Goal: Information Seeking & Learning: Learn about a topic

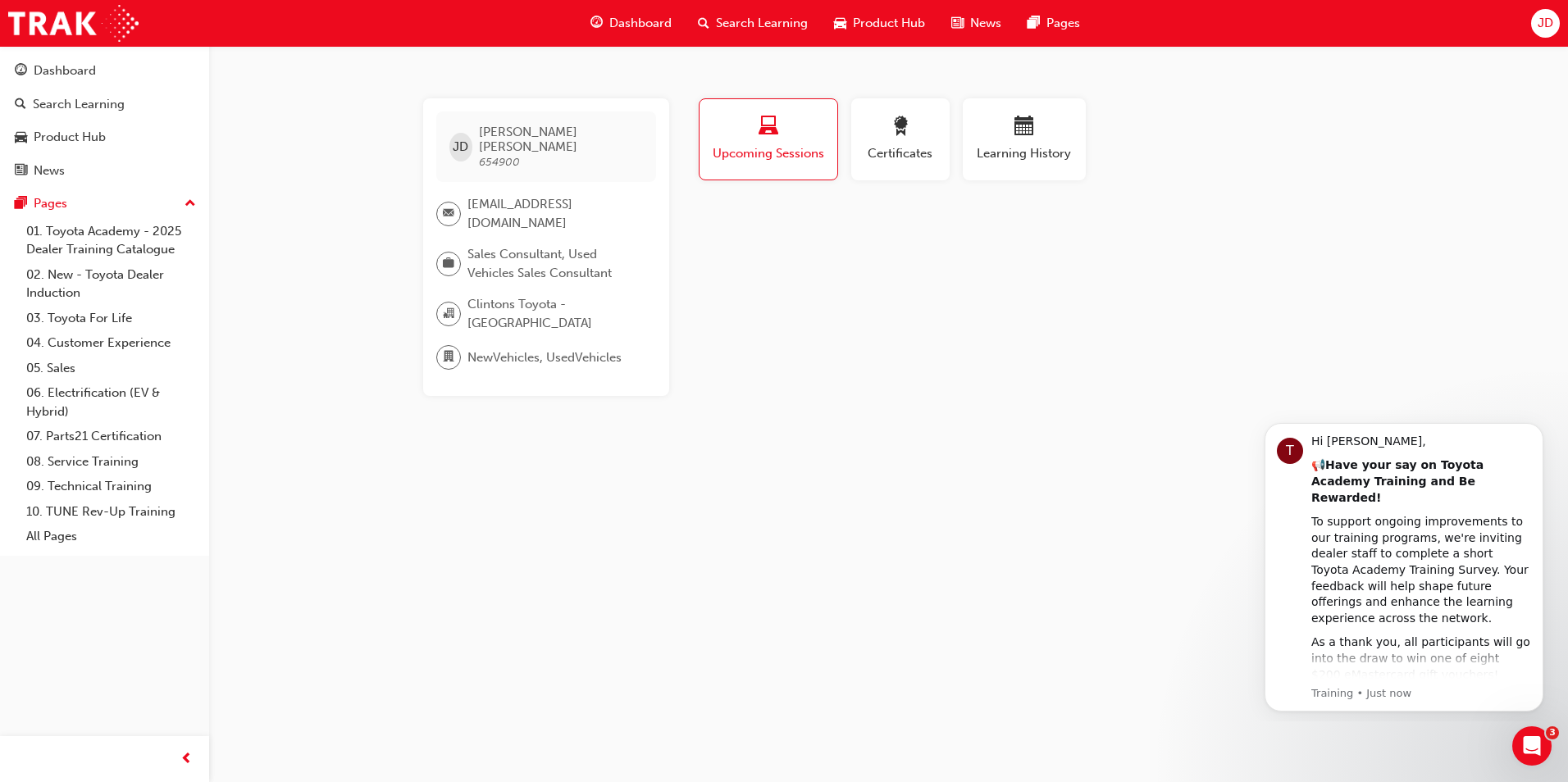
click at [641, 24] on span "Dashboard" at bounding box center [641, 23] width 63 height 19
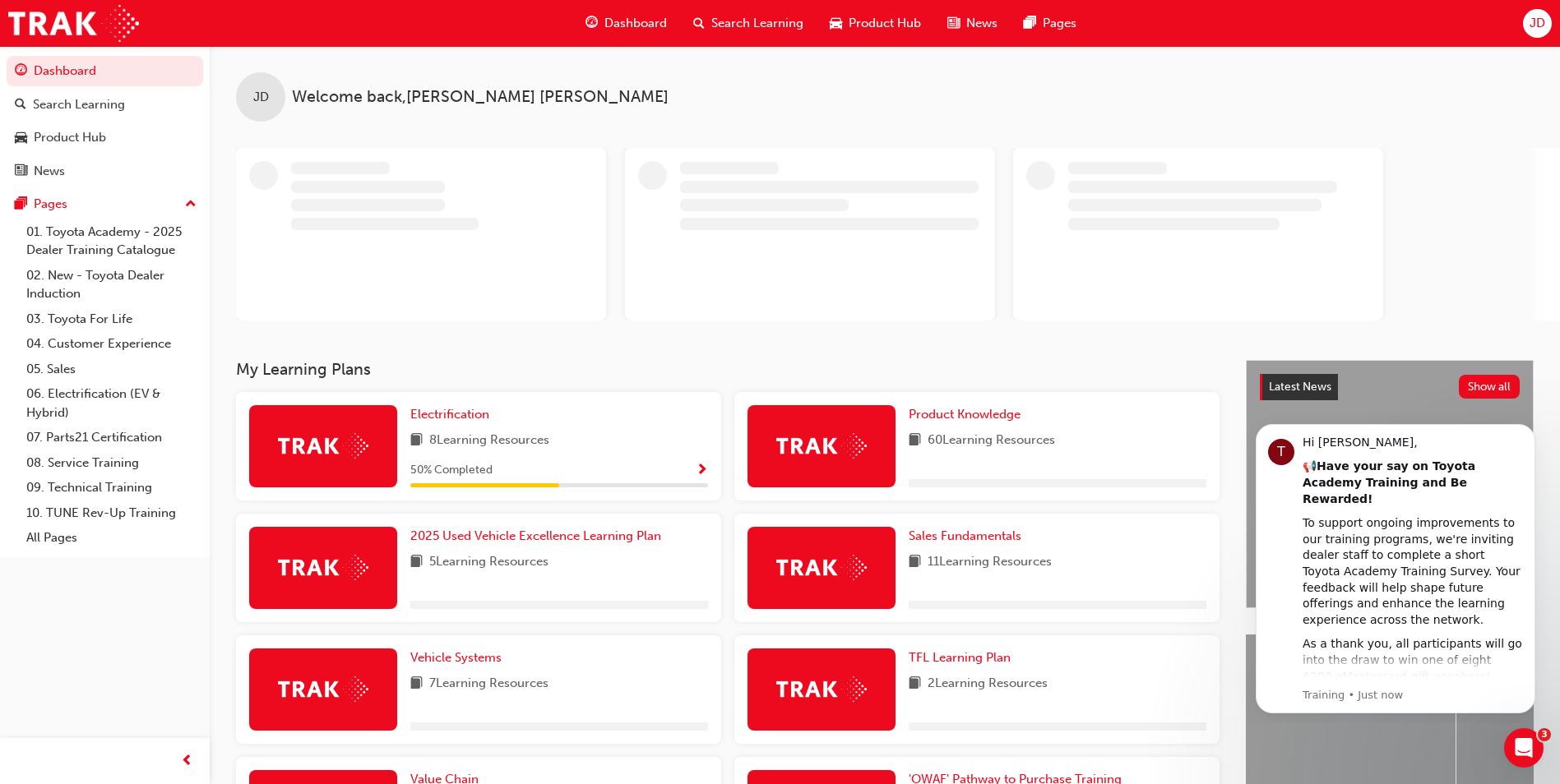
click at [755, 18] on span "Search Learning" at bounding box center [757, 23] width 92 height 19
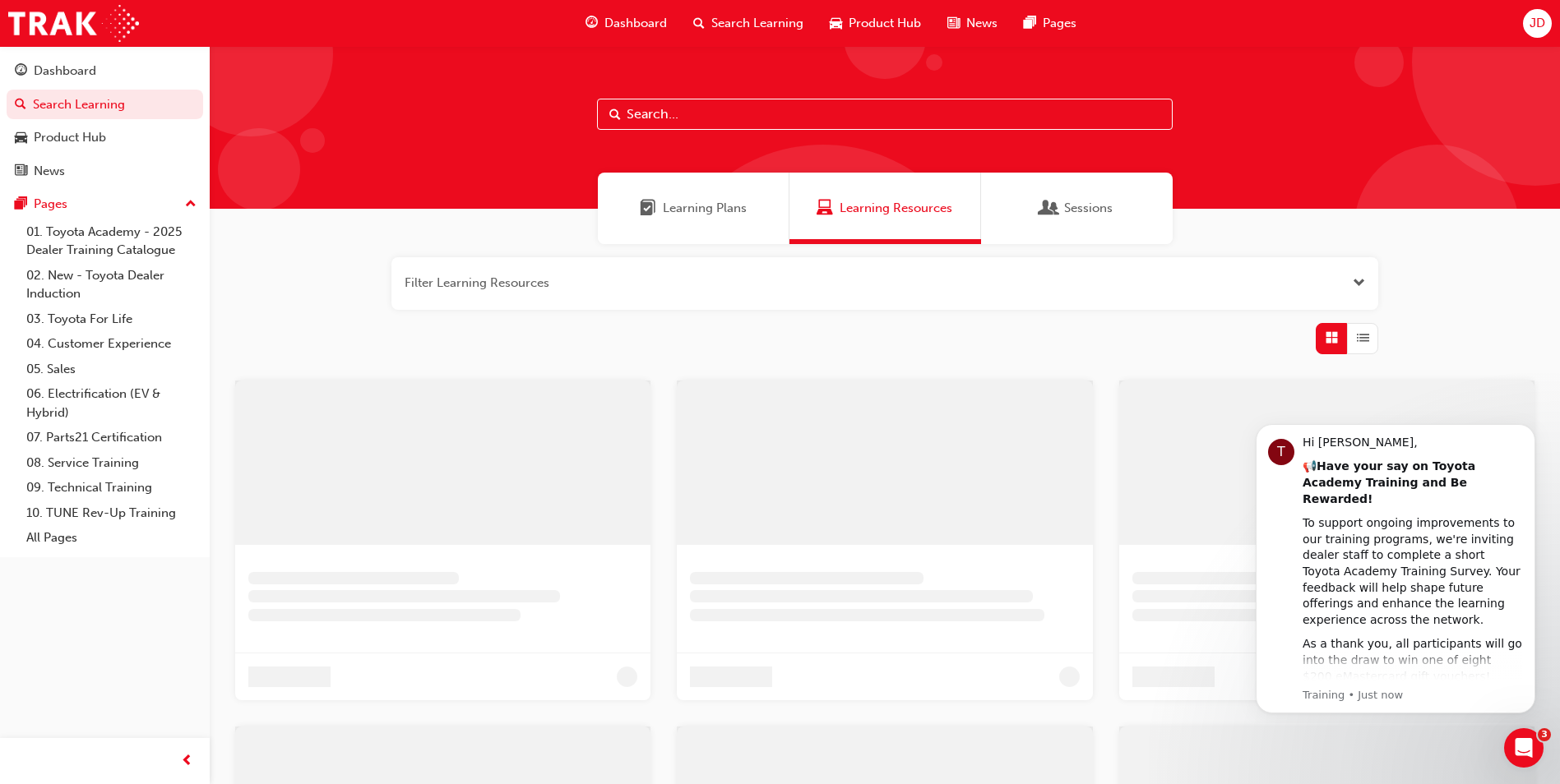
click at [672, 124] on input "text" at bounding box center [884, 114] width 575 height 31
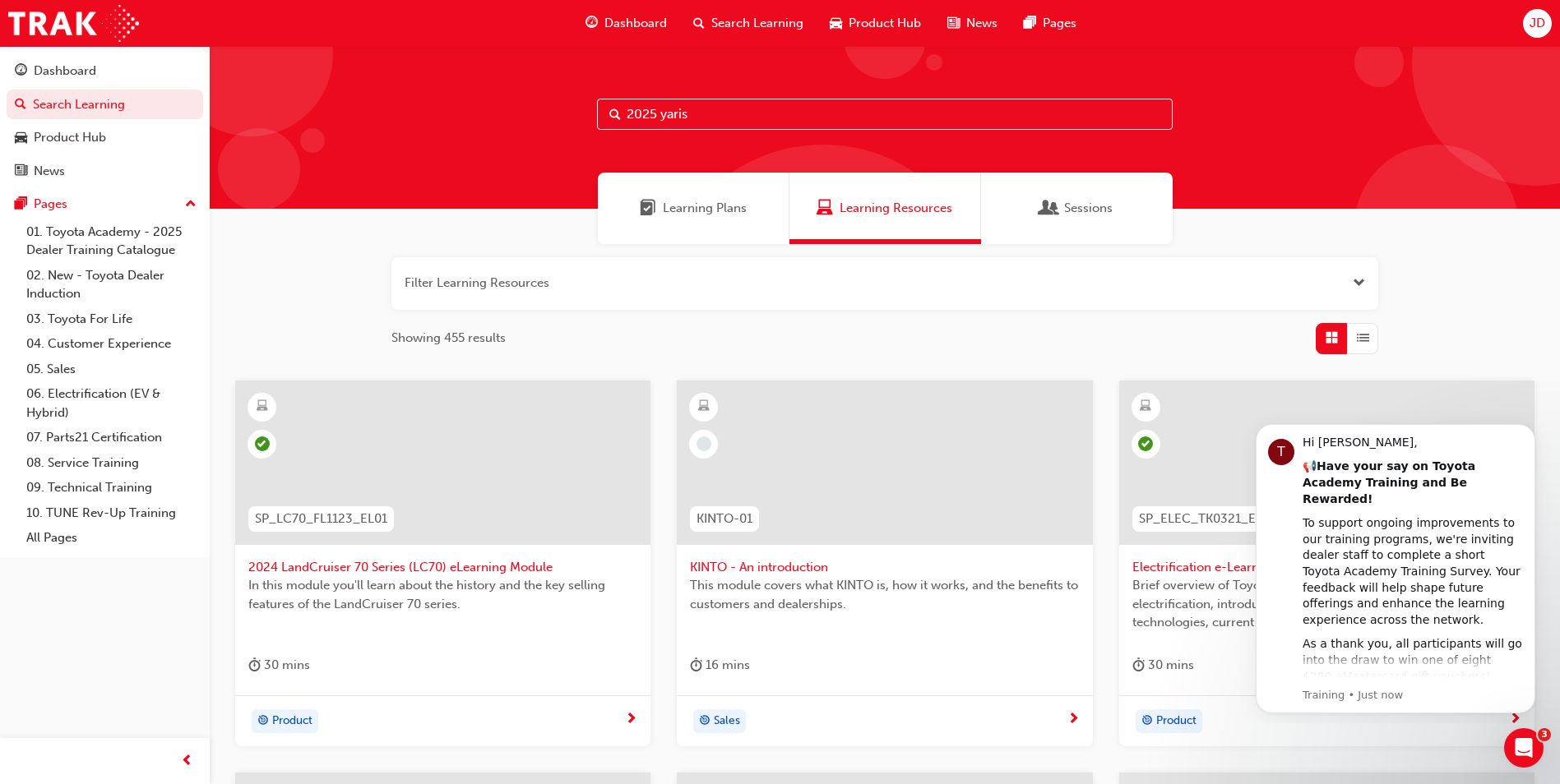
type input "2025 yaris"
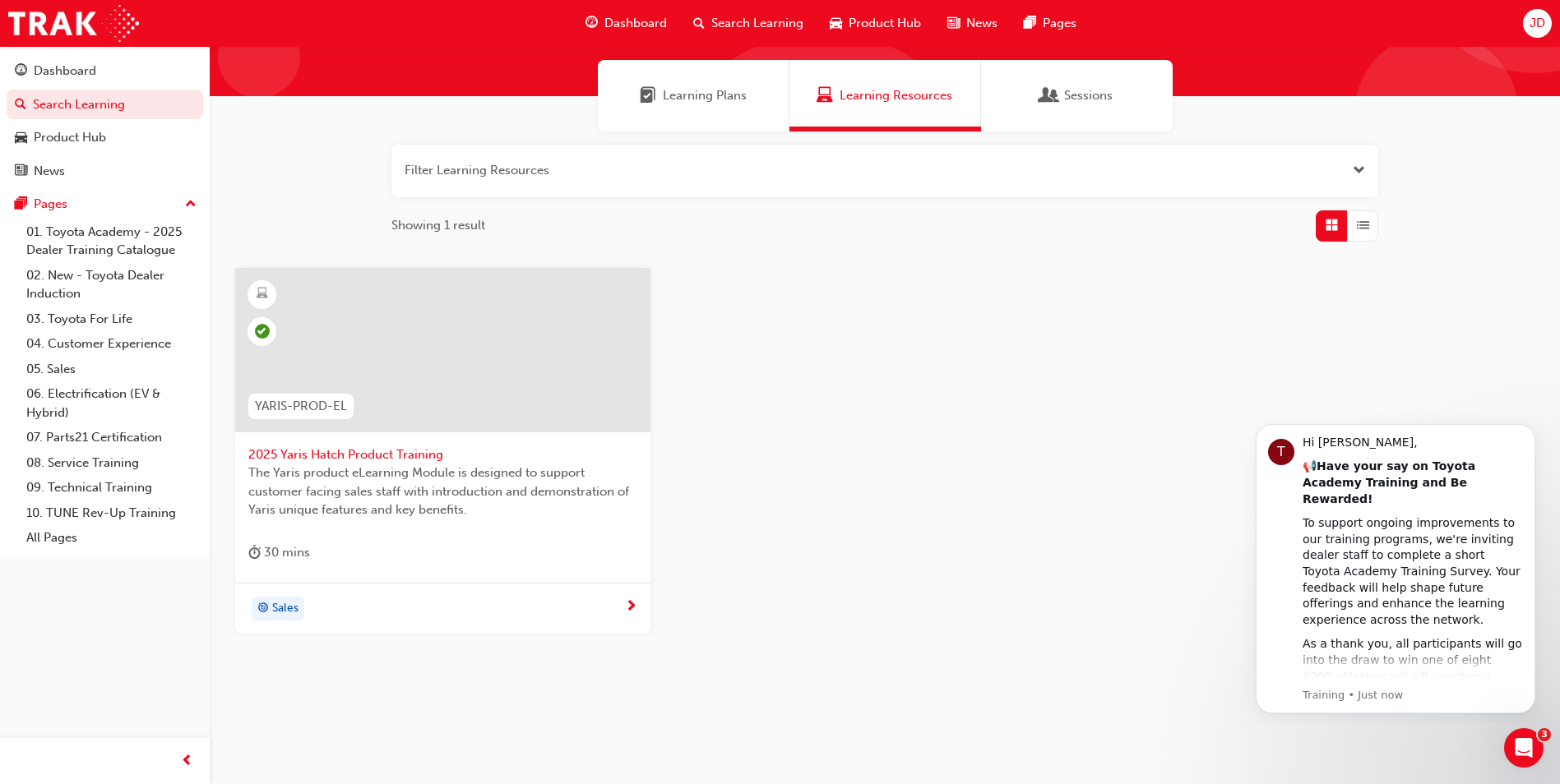
scroll to position [122, 0]
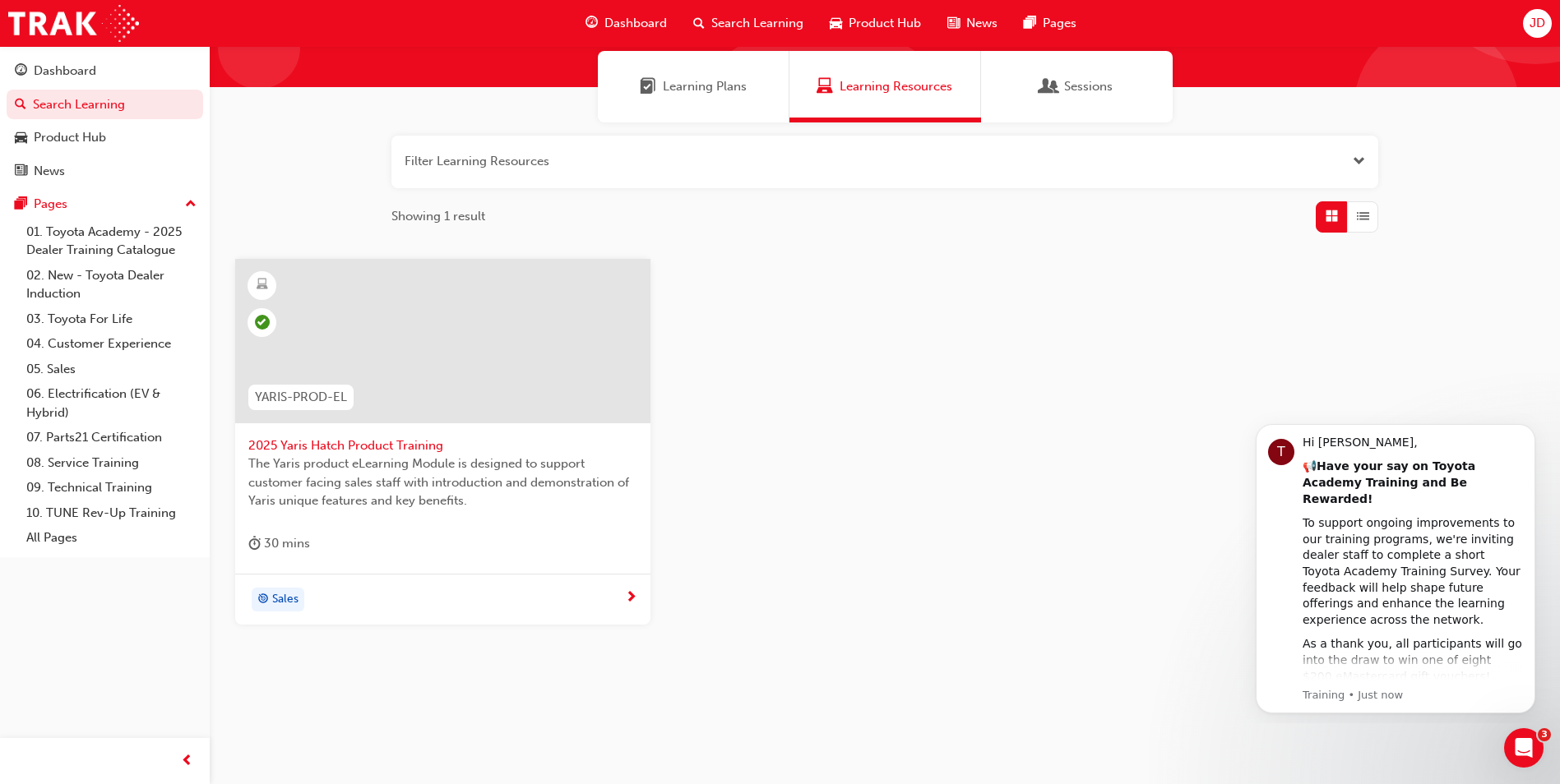
click at [433, 452] on span "2025 Yaris Hatch Product Training" at bounding box center [442, 446] width 389 height 19
